Goal: Transaction & Acquisition: Obtain resource

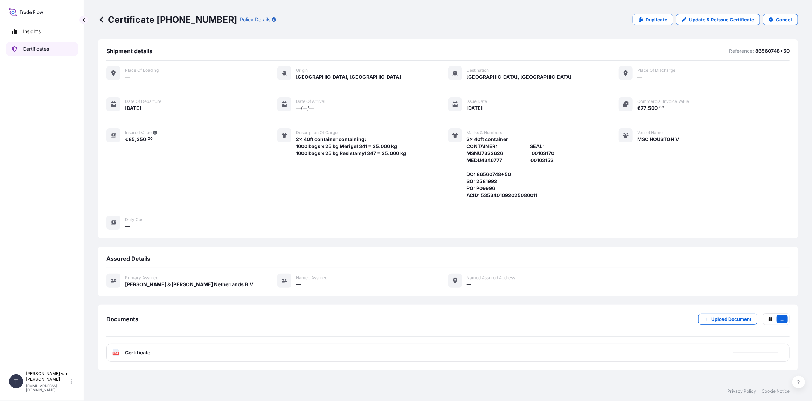
click at [34, 50] on p "Certificates" at bounding box center [36, 48] width 26 height 7
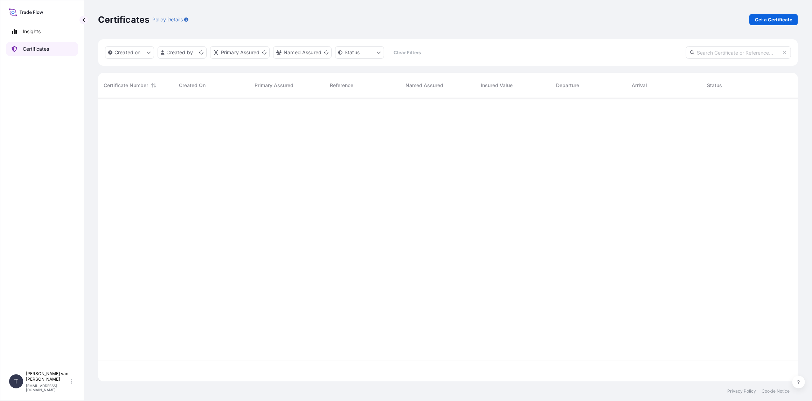
scroll to position [282, 694]
click at [770, 24] on link "Get a Certificate" at bounding box center [773, 19] width 49 height 11
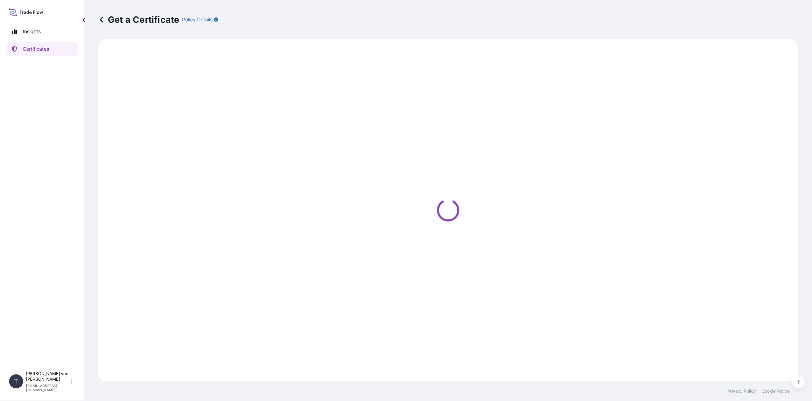
select select "Sea"
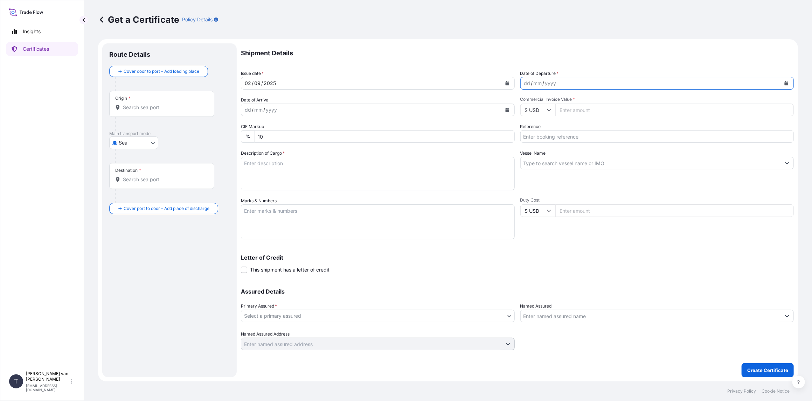
click at [785, 82] on icon "Calendar" at bounding box center [786, 83] width 4 height 4
click at [536, 104] on icon "Previous" at bounding box center [535, 103] width 4 height 4
click at [573, 183] on div "28" at bounding box center [572, 182] width 13 height 13
click at [577, 110] on input "Commercial Invoice Value *" at bounding box center [674, 110] width 239 height 13
click at [547, 108] on icon at bounding box center [549, 110] width 4 height 4
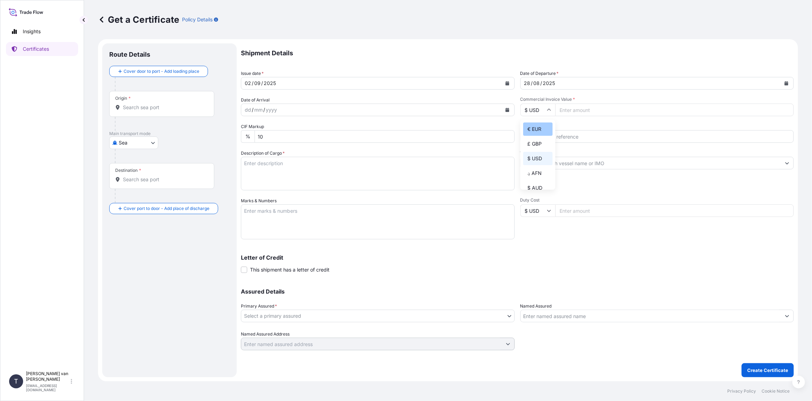
click at [540, 126] on div "€ EUR" at bounding box center [537, 128] width 29 height 13
type input "€ EUR"
click at [570, 115] on input "Commercial Invoice Value *" at bounding box center [674, 110] width 239 height 13
type input "24233.63"
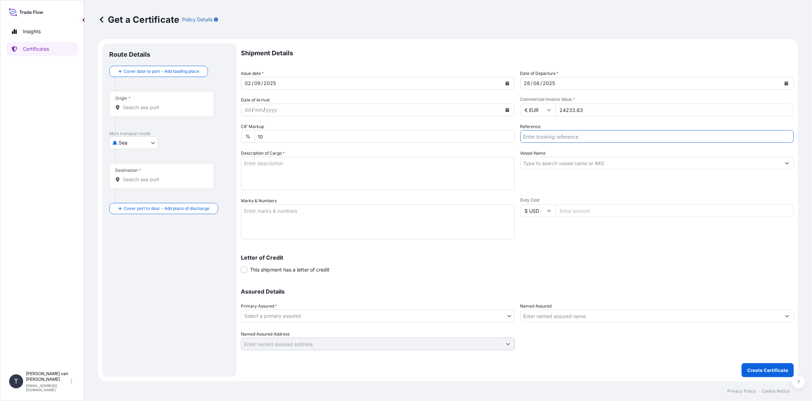
click at [555, 131] on input "Reference" at bounding box center [657, 136] width 274 height 13
type input "86552285"
click at [551, 168] on input "Vessel Name" at bounding box center [650, 163] width 260 height 13
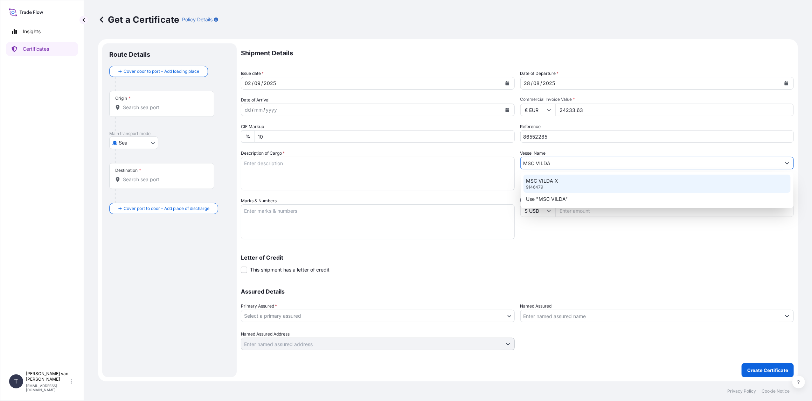
click at [536, 185] on p "9146479" at bounding box center [534, 187] width 17 height 6
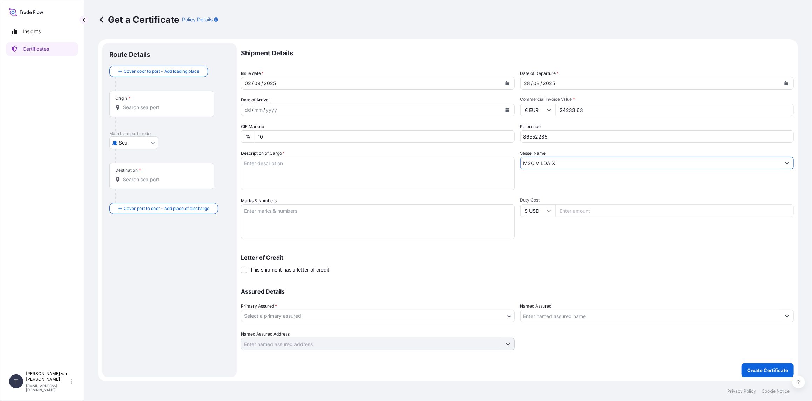
type input "MSC VILDA X"
click at [294, 166] on textarea "Description of Cargo *" at bounding box center [378, 174] width 274 height 34
drag, startPoint x: 282, startPoint y: 164, endPoint x: 241, endPoint y: 163, distance: 41.3
click at [241, 163] on textarea "1x 20ft container containing: 750 bags x 25 kg Merigel 341 = 18.750 kg" at bounding box center [378, 174] width 274 height 34
click at [285, 162] on textarea "1x 20ft container containing: 750 bags x 25 kg Merigel 341 = 18.750 kg" at bounding box center [378, 174] width 274 height 34
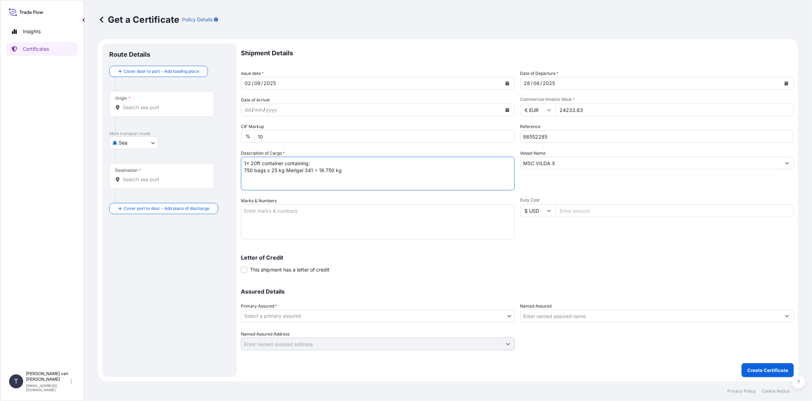
drag, startPoint x: 283, startPoint y: 162, endPoint x: 235, endPoint y: 159, distance: 48.0
click at [235, 159] on form "Route Details Cover door to port - Add loading place Place of loading Road / [G…" at bounding box center [448, 210] width 700 height 342
type textarea "1x 20ft container containing: 750 bags x 25 kg Merigel 341 = 18.750 kg"
click at [255, 212] on textarea "Marks & Numbers" at bounding box center [378, 221] width 274 height 35
paste textarea "1x 20ft container"
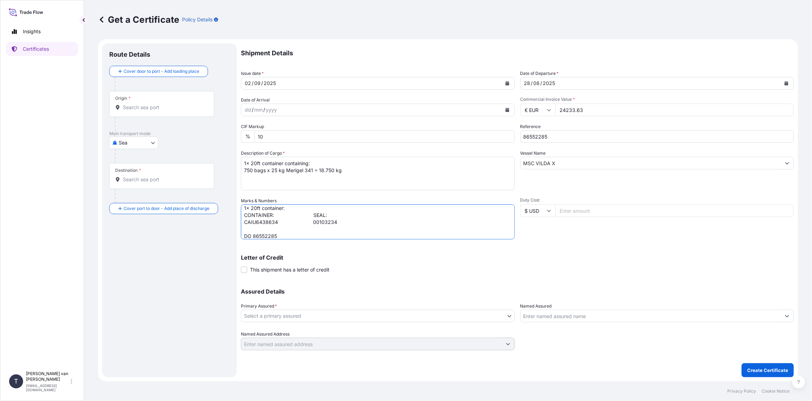
scroll to position [10, 0]
type textarea "1x 20ft container: CONTAINER: SEAL: CAIU6438634 00103234 DO 86552285 PO 4400626…"
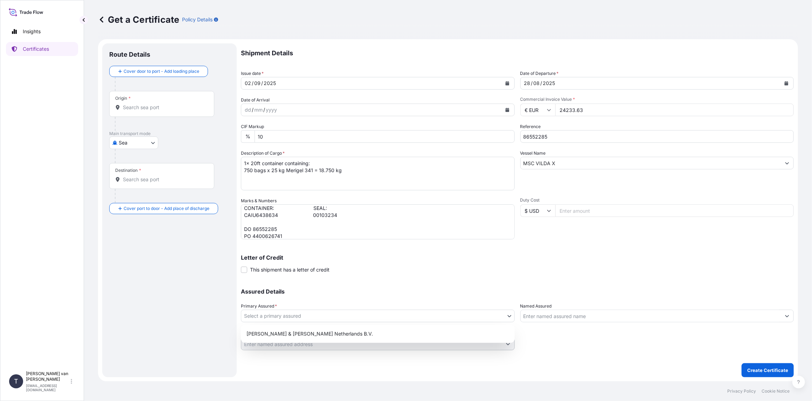
click at [265, 317] on body "Insights Certificates T [PERSON_NAME] van t Hoenderdaal [EMAIL_ADDRESS][DOMAIN_…" at bounding box center [406, 200] width 812 height 401
click at [265, 330] on div "[PERSON_NAME] & [PERSON_NAME] Netherlands B.V." at bounding box center [378, 334] width 268 height 13
select select "31666"
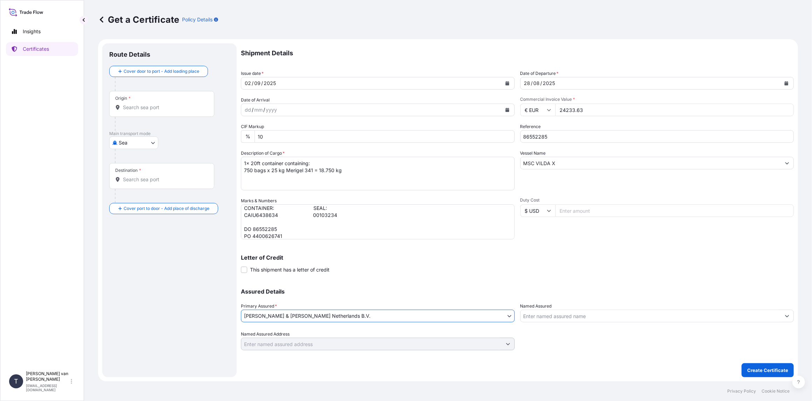
click at [151, 105] on input "Origin *" at bounding box center [164, 107] width 83 height 7
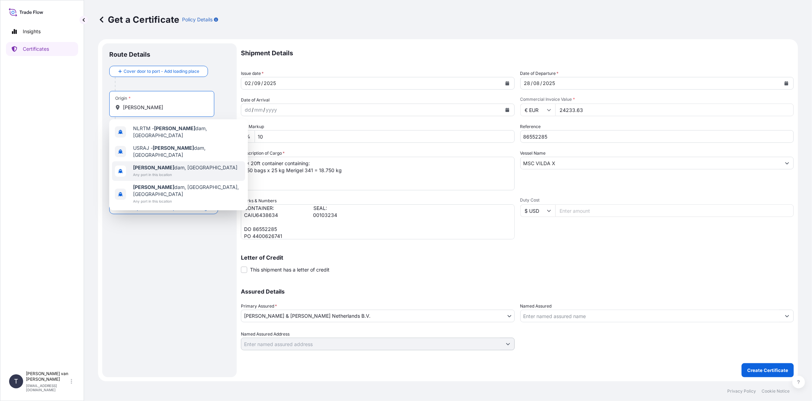
click at [162, 170] on div "[PERSON_NAME][GEOGRAPHIC_DATA], [GEOGRAPHIC_DATA] Any port in this location" at bounding box center [185, 171] width 104 height 14
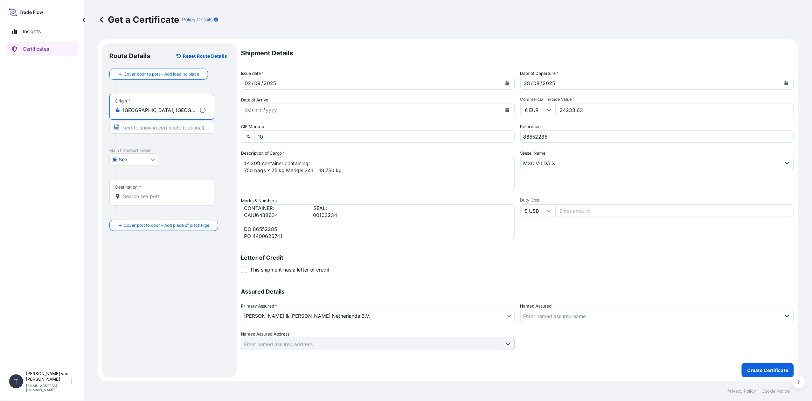
type input "[GEOGRAPHIC_DATA], [GEOGRAPHIC_DATA]"
click at [133, 195] on input "Destination *" at bounding box center [164, 196] width 83 height 7
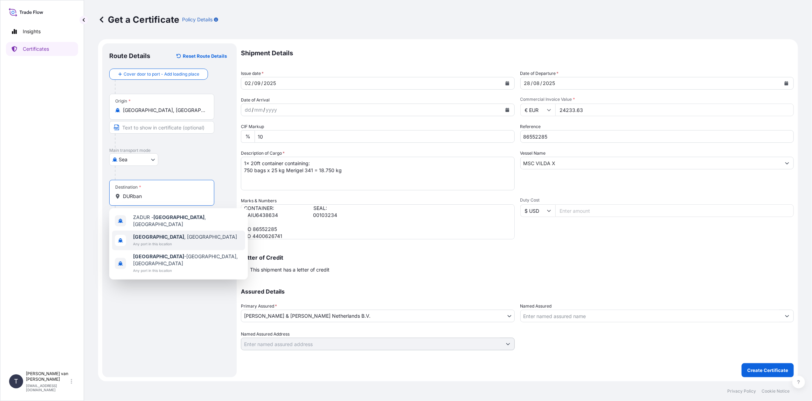
click at [170, 240] on span "Any port in this location" at bounding box center [185, 243] width 104 height 7
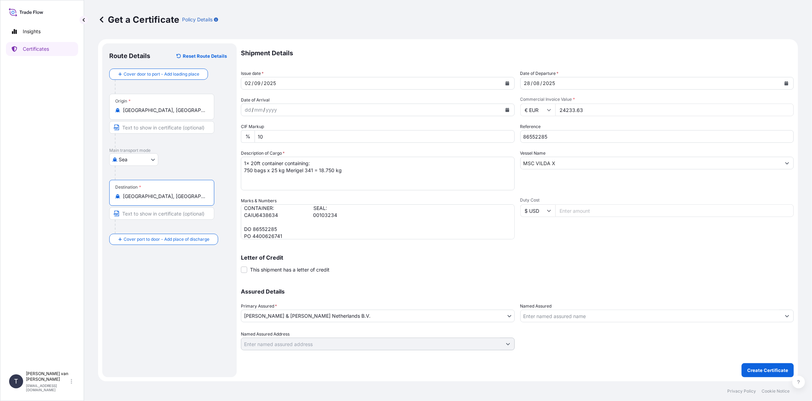
scroll to position [13, 0]
type input "[GEOGRAPHIC_DATA], [GEOGRAPHIC_DATA]"
click at [777, 374] on button "Create Certificate" at bounding box center [767, 370] width 52 height 14
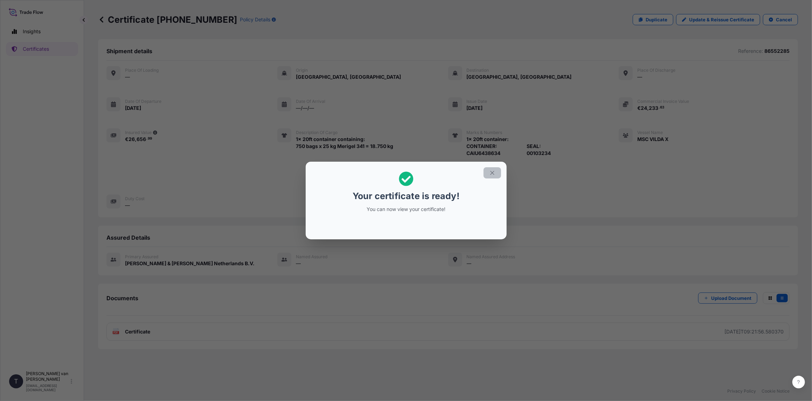
click at [495, 172] on icon "button" at bounding box center [492, 173] width 6 height 6
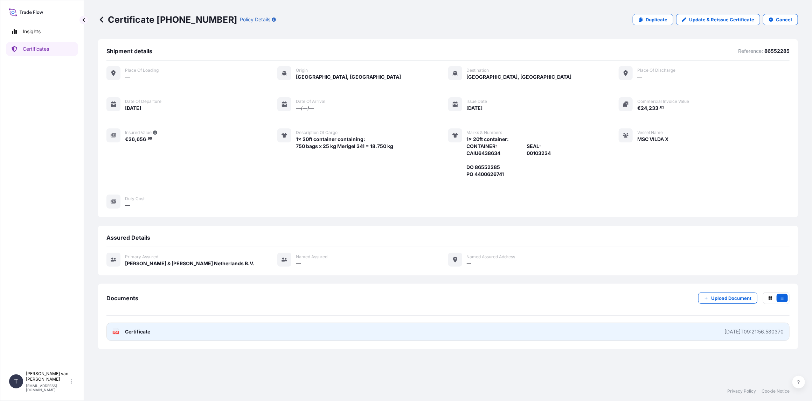
click at [137, 328] on span "Certificate" at bounding box center [137, 331] width 25 height 7
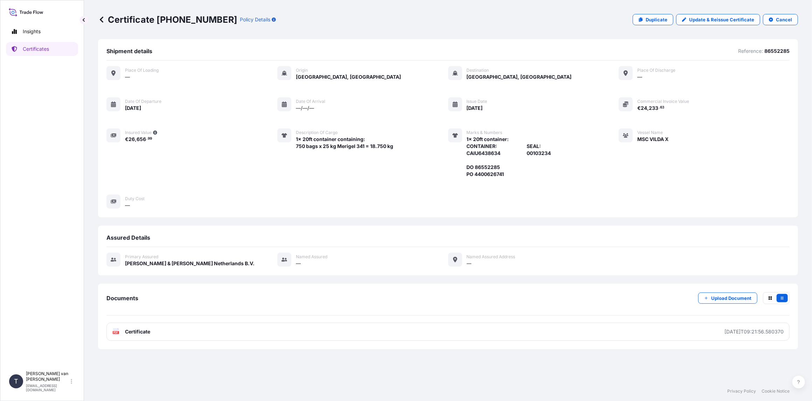
click at [212, 18] on div "Certificate [PHONE_NUMBER] Policy Details" at bounding box center [187, 19] width 178 height 11
drag, startPoint x: 211, startPoint y: 20, endPoint x: 157, endPoint y: 21, distance: 54.3
click at [157, 21] on p "Certificate [PHONE_NUMBER]" at bounding box center [167, 19] width 139 height 11
copy p "[PHONE_NUMBER]"
click at [102, 21] on icon at bounding box center [101, 19] width 3 height 6
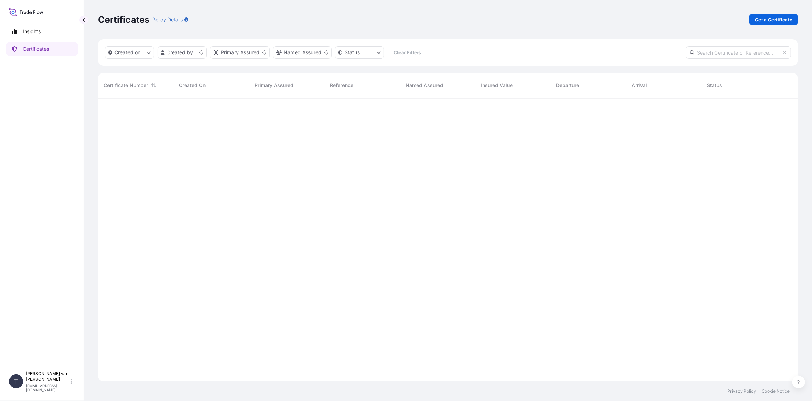
scroll to position [282, 694]
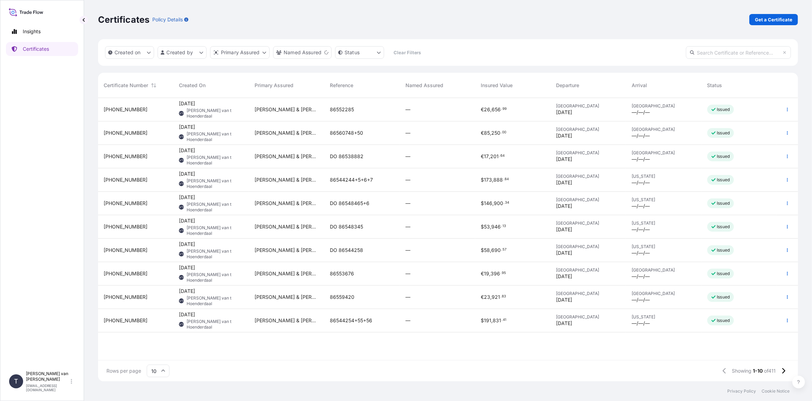
click at [140, 135] on div "[PHONE_NUMBER]" at bounding box center [136, 132] width 64 height 7
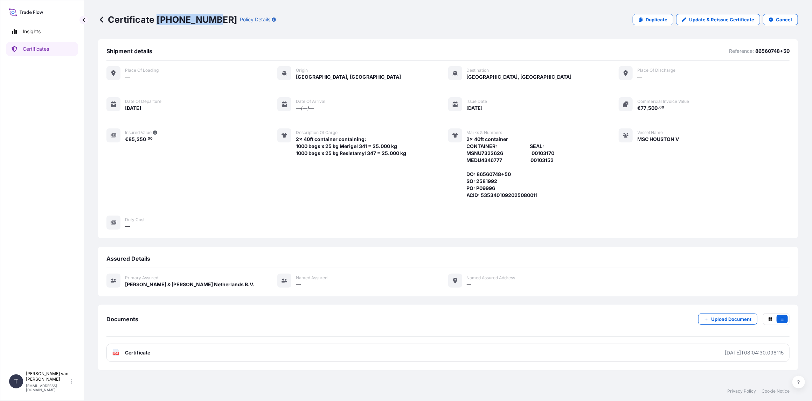
drag, startPoint x: 211, startPoint y: 20, endPoint x: 157, endPoint y: 21, distance: 54.6
click at [157, 21] on p "Certificate [PHONE_NUMBER]" at bounding box center [167, 19] width 139 height 11
copy p "[PHONE_NUMBER]"
drag, startPoint x: 517, startPoint y: 173, endPoint x: 477, endPoint y: 171, distance: 39.9
click at [477, 171] on span "2x 40ft container CONTAINER: SEAL: MSNU7322626 00103170 MEDU4346777 00103152 DO…" at bounding box center [510, 167] width 88 height 63
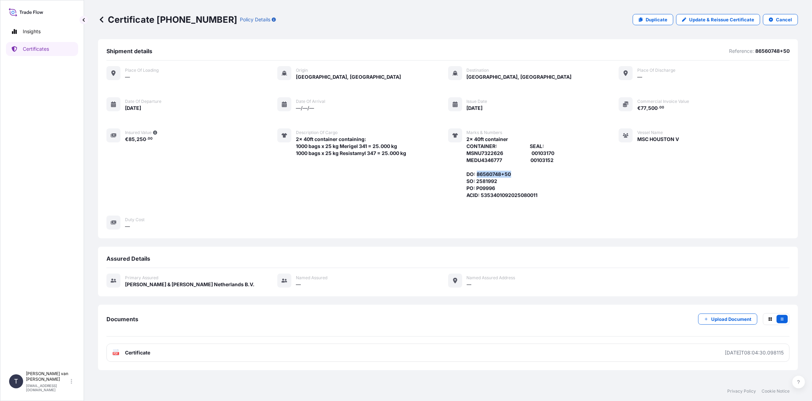
copy span "86560748+50"
